Goal: Task Accomplishment & Management: Use online tool/utility

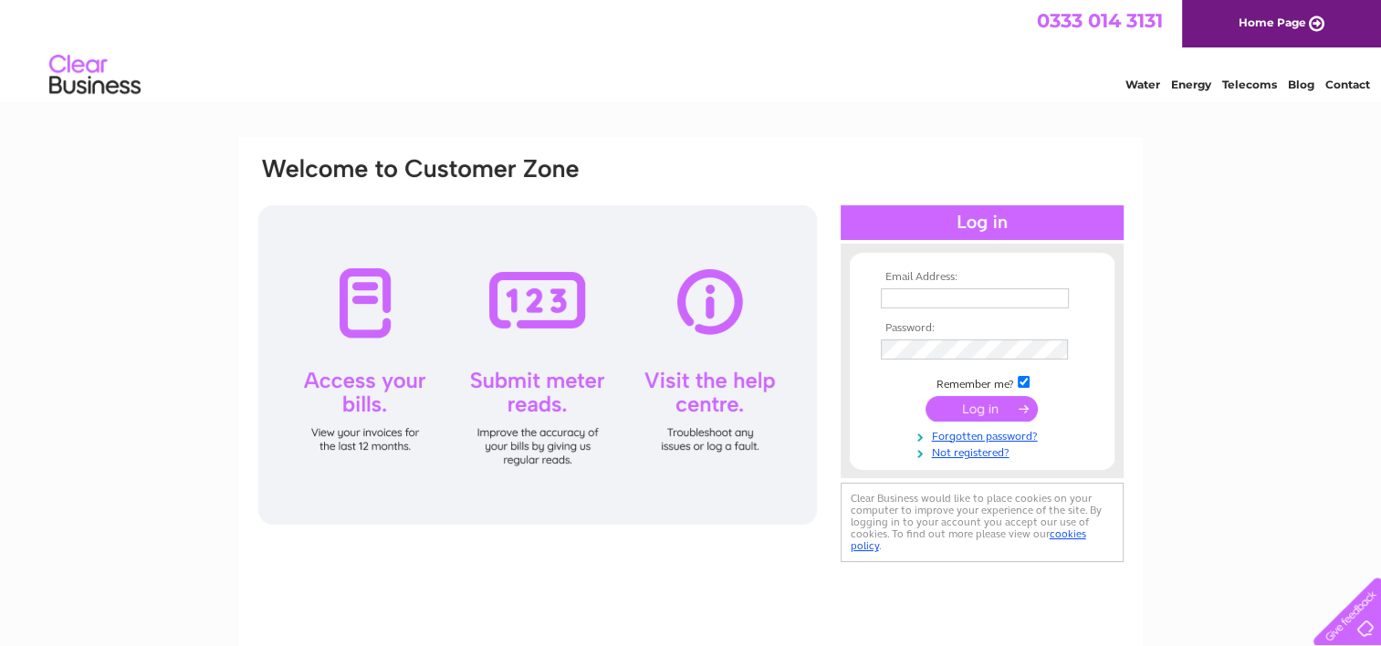
type input "[EMAIL_ADDRESS][DOMAIN_NAME]"
click at [983, 412] on input "submit" at bounding box center [981, 409] width 112 height 26
click at [982, 409] on input "submit" at bounding box center [981, 409] width 112 height 26
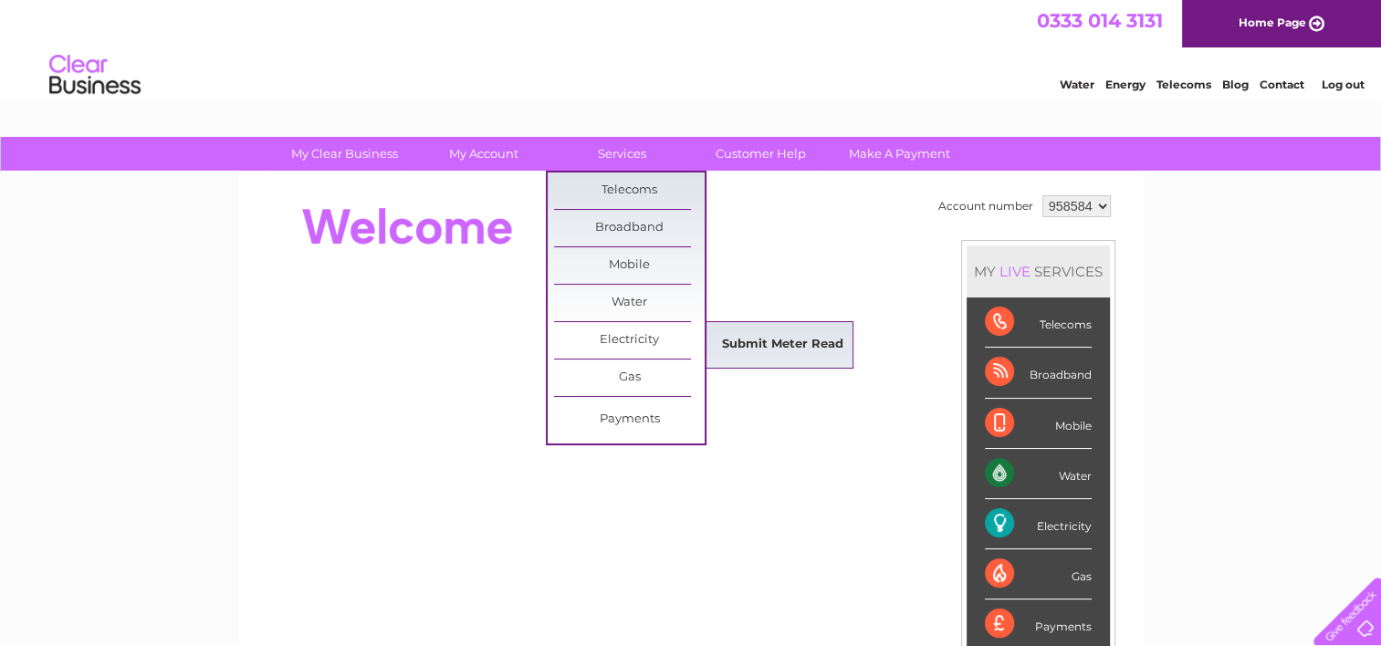
click at [748, 336] on link "Submit Meter Read" at bounding box center [782, 345] width 151 height 36
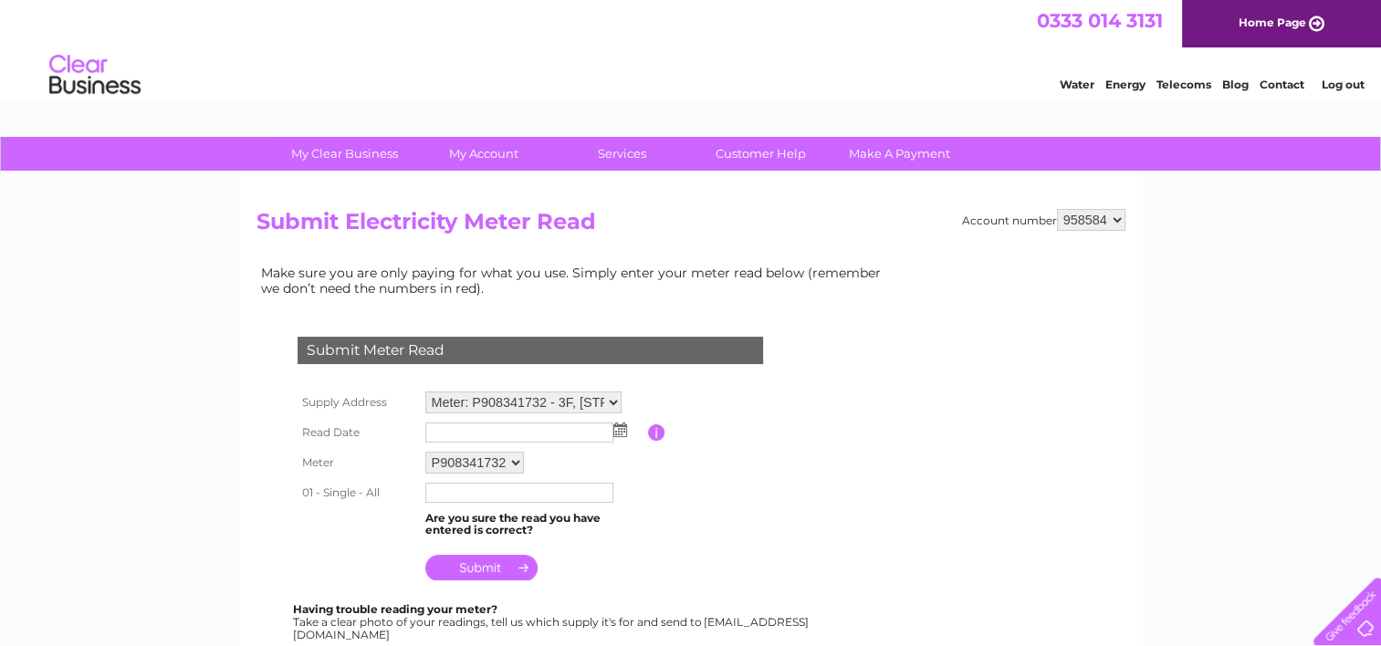
click at [619, 426] on img at bounding box center [620, 429] width 14 height 15
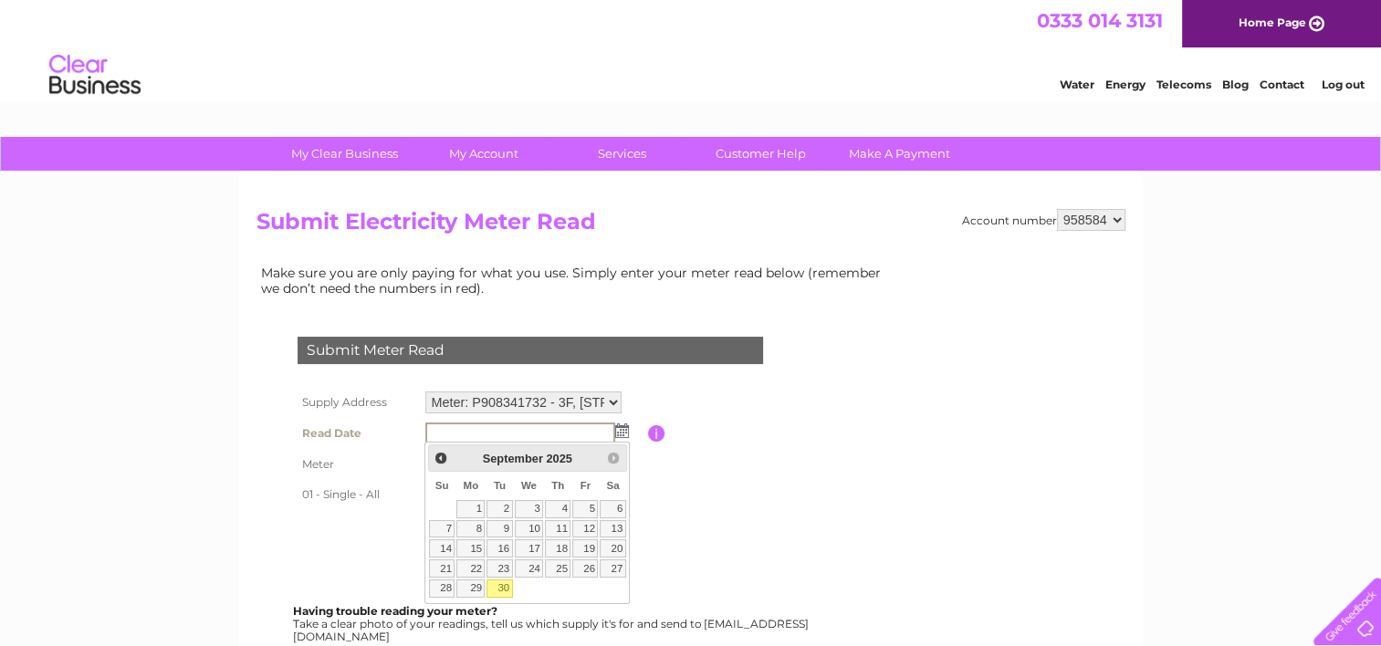
click at [504, 586] on link "30" at bounding box center [499, 588] width 26 height 18
type input "[DATE]"
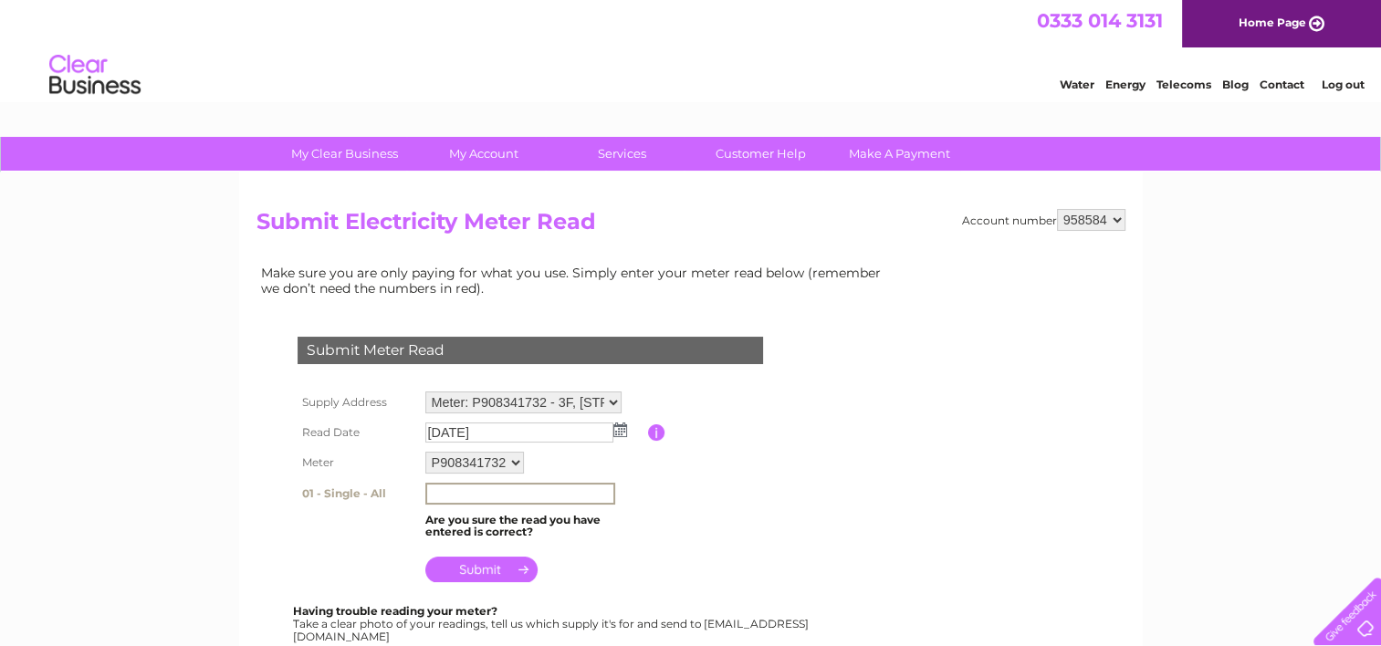
click at [516, 495] on input "text" at bounding box center [520, 494] width 190 height 22
type input "78423"
click at [484, 570] on input "submit" at bounding box center [481, 568] width 112 height 26
